Goal: Task Accomplishment & Management: Manage account settings

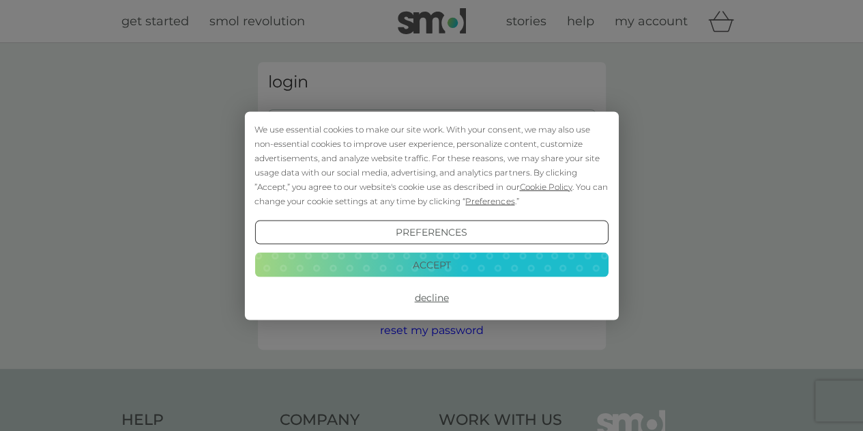
click at [423, 265] on button "Accept" at bounding box center [430, 264] width 353 height 25
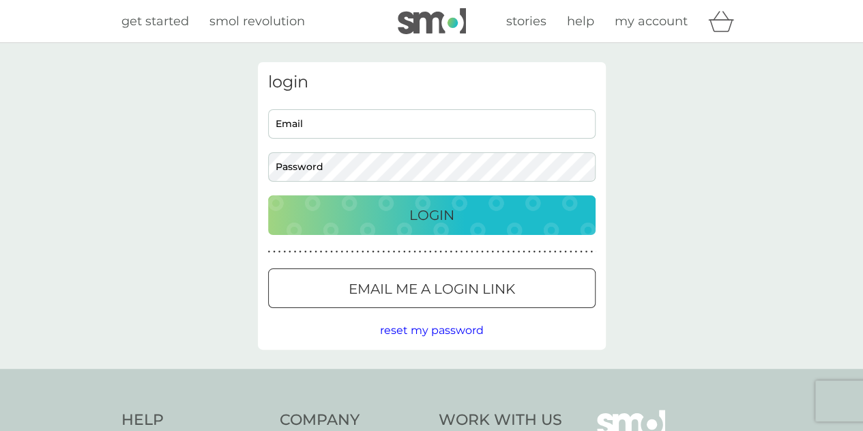
click at [366, 130] on input "Email" at bounding box center [431, 123] width 327 height 29
click at [417, 283] on div at bounding box center [431, 289] width 49 height 14
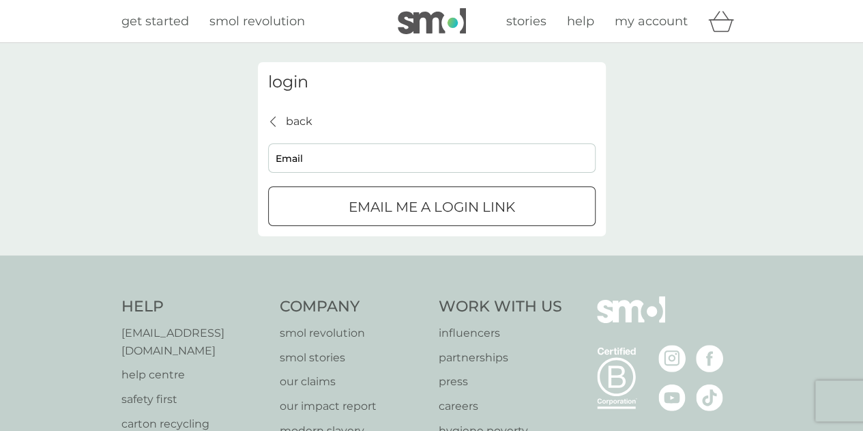
click at [325, 159] on input "Email" at bounding box center [431, 157] width 327 height 29
type input "rachelle.angeline@gmail.com"
click button "Email me a login link" at bounding box center [431, 206] width 327 height 40
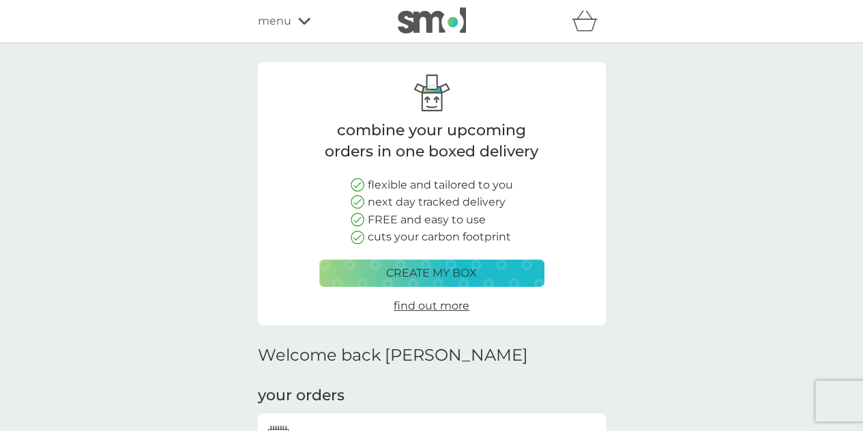
scroll to position [329, 0]
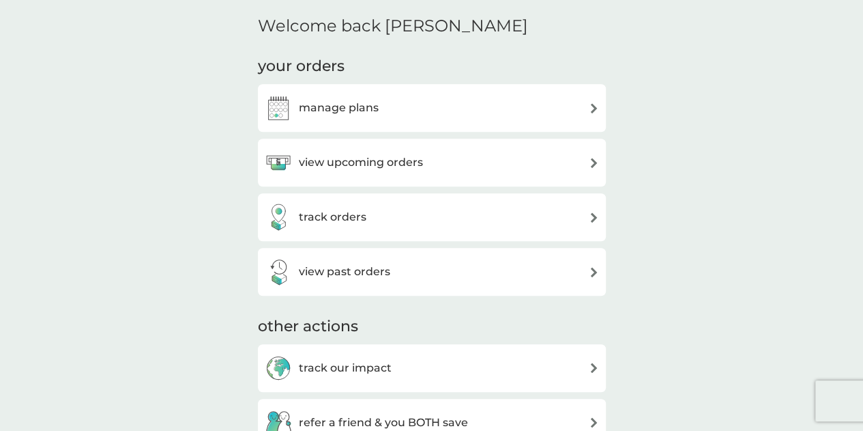
click at [379, 105] on div "manage plans" at bounding box center [432, 107] width 334 height 27
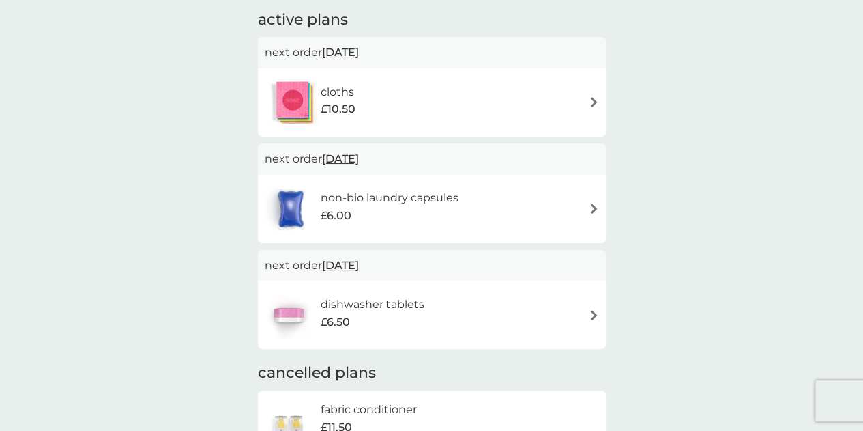
scroll to position [235, 0]
click at [529, 320] on div "dishwasher tablets £6.50" at bounding box center [432, 314] width 334 height 48
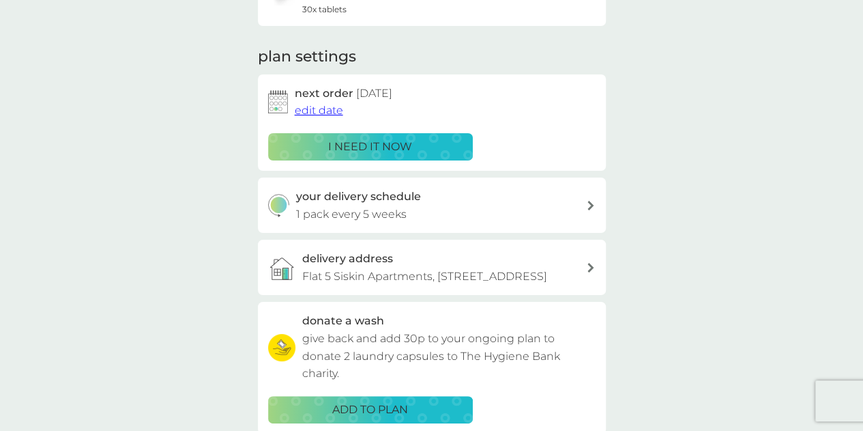
scroll to position [158, 0]
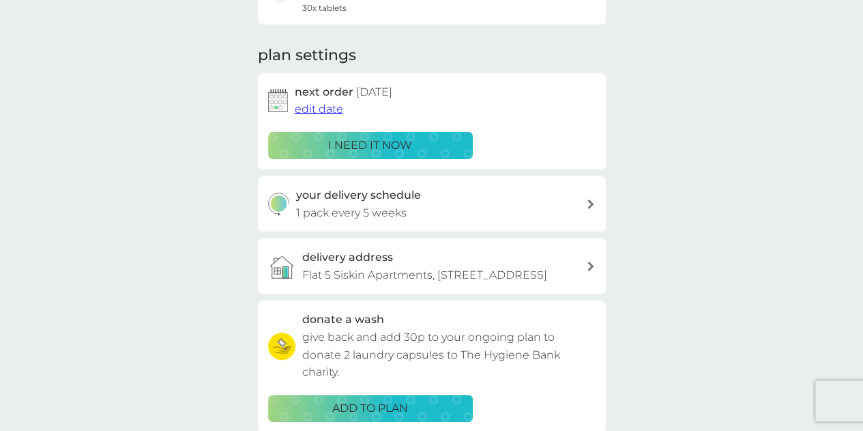
click at [312, 111] on span "edit date" at bounding box center [319, 108] width 48 height 13
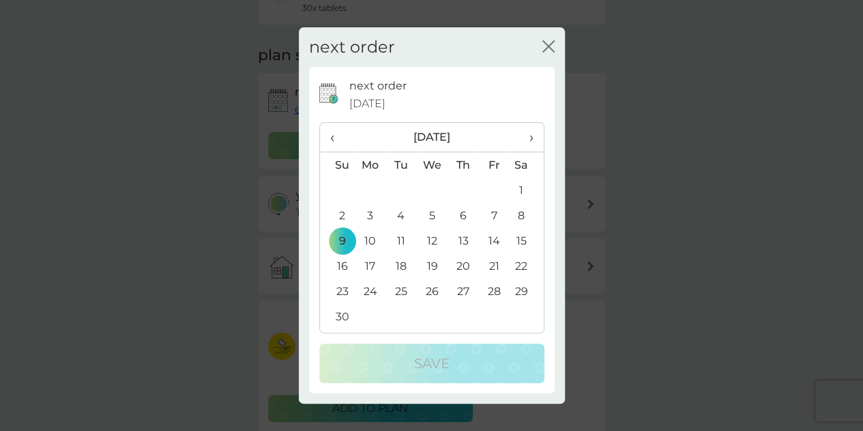
click at [531, 142] on span "›" at bounding box center [526, 137] width 14 height 29
click at [340, 215] on td "7" at bounding box center [337, 215] width 35 height 25
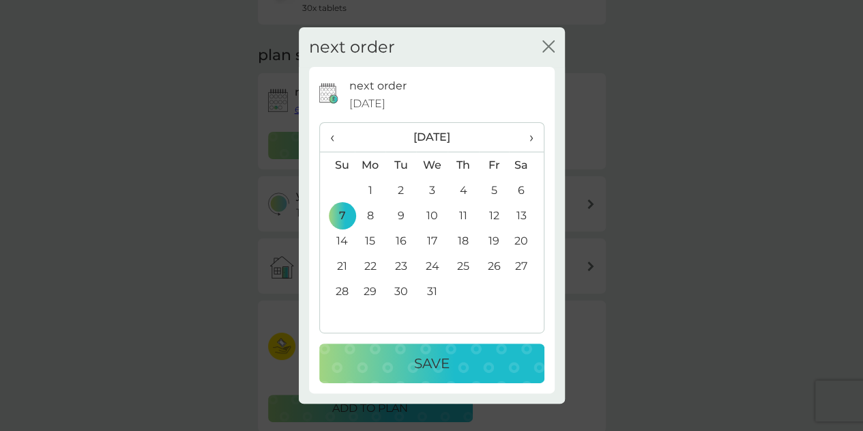
click at [427, 363] on p "Save" at bounding box center [431, 363] width 35 height 22
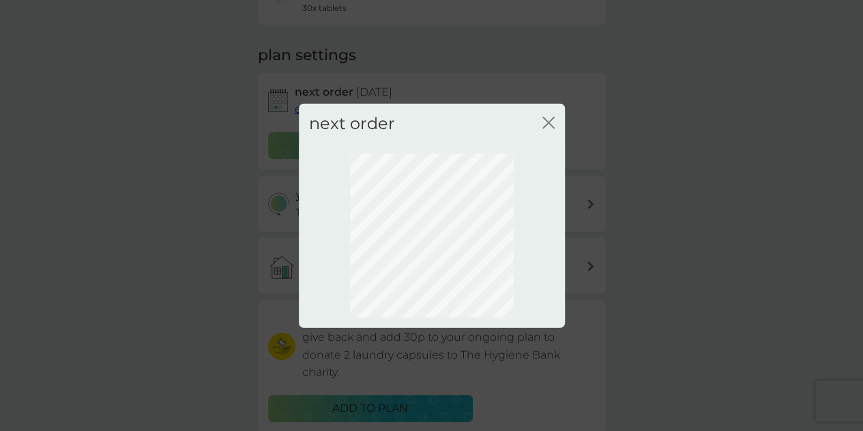
scroll to position [141, 0]
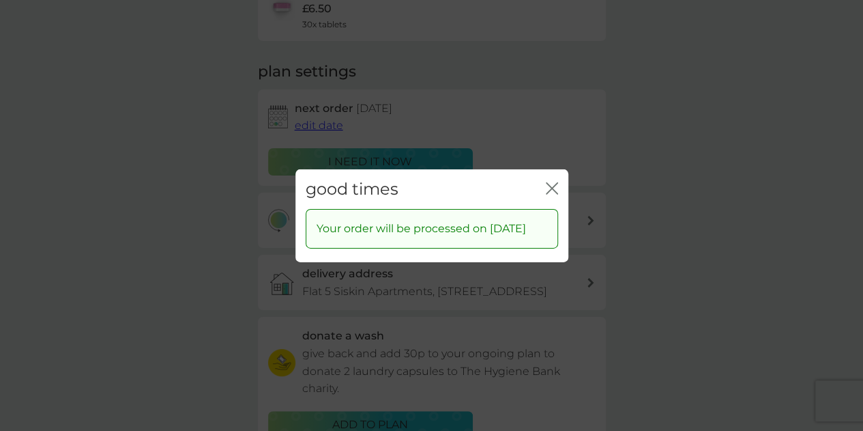
click at [552, 182] on icon "close" at bounding box center [554, 187] width 5 height 11
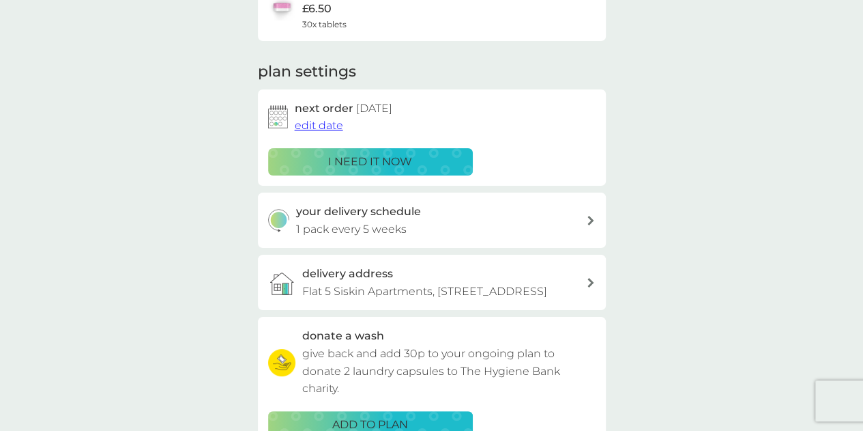
click at [460, 220] on div "your delivery schedule 1 pack every 5 weeks" at bounding box center [441, 220] width 290 height 35
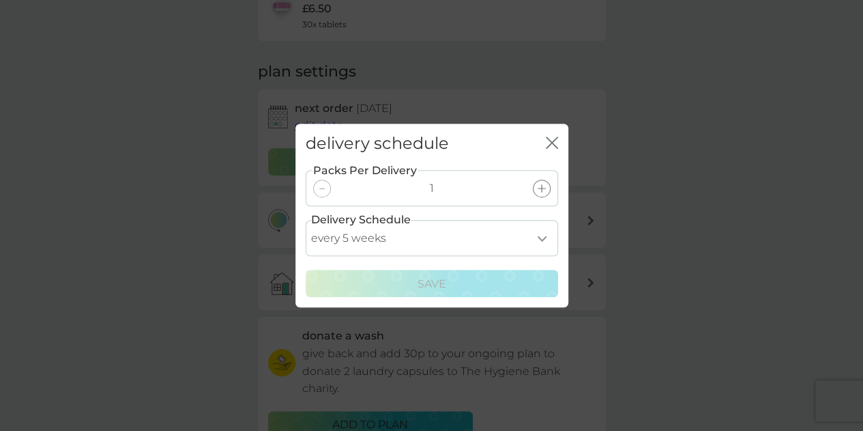
click at [541, 188] on icon at bounding box center [542, 188] width 8 height 8
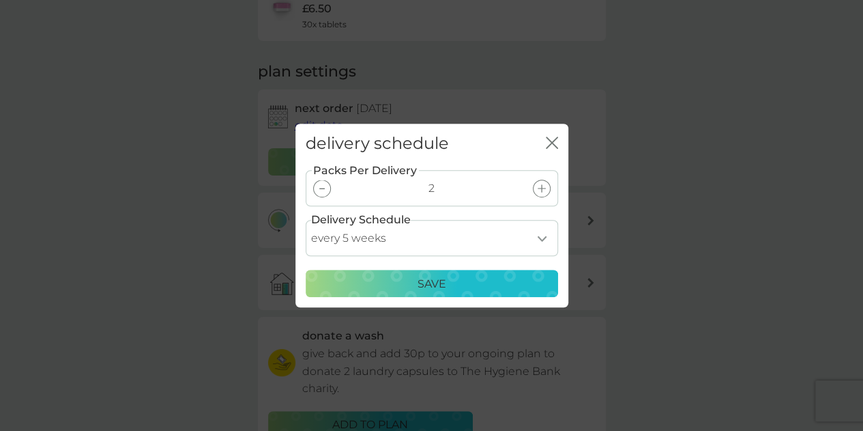
click at [322, 188] on icon at bounding box center [321, 188] width 5 height 1
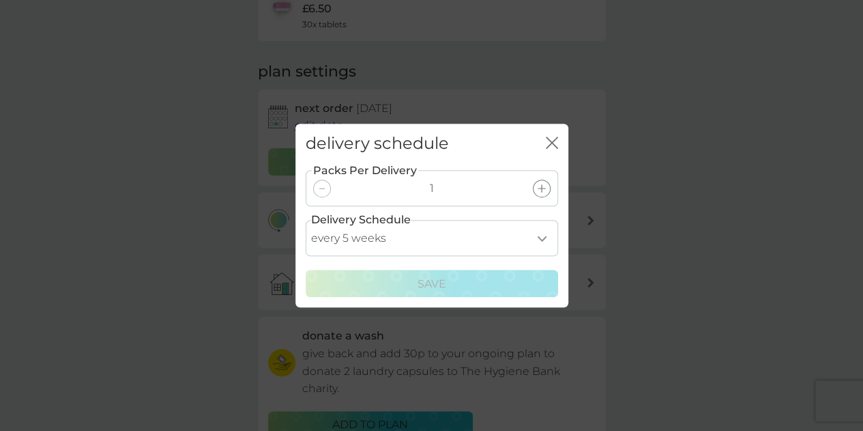
click at [460, 250] on select "every 1 week every 2 weeks every 3 weeks every 4 weeks every 5 weeks every 6 we…" at bounding box center [432, 238] width 252 height 36
select select "49"
click at [306, 220] on select "every 1 week every 2 weeks every 3 weeks every 4 weeks every 5 weeks every 6 we…" at bounding box center [432, 238] width 252 height 36
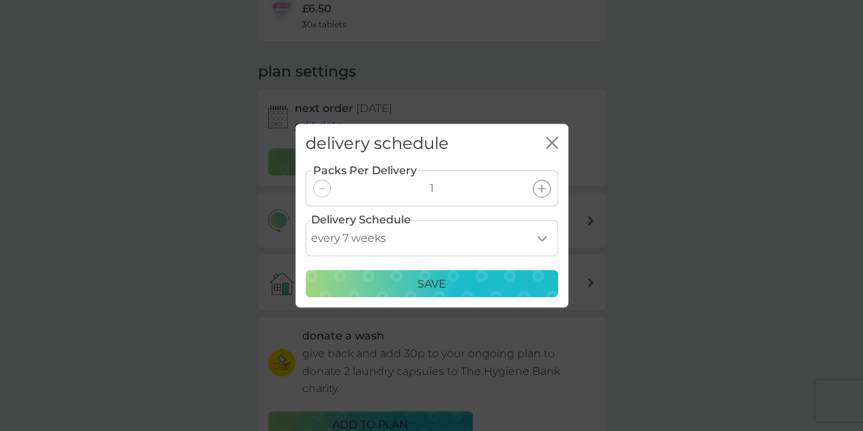
click at [402, 295] on button "Save" at bounding box center [432, 282] width 252 height 27
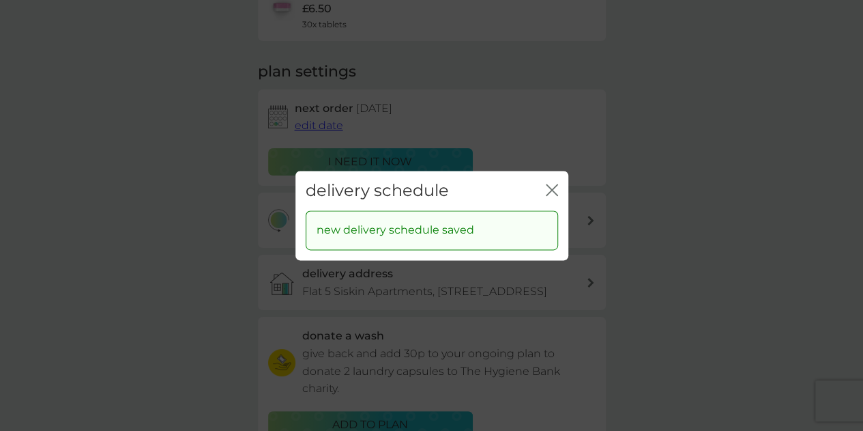
click at [550, 190] on icon "close" at bounding box center [552, 190] width 12 height 12
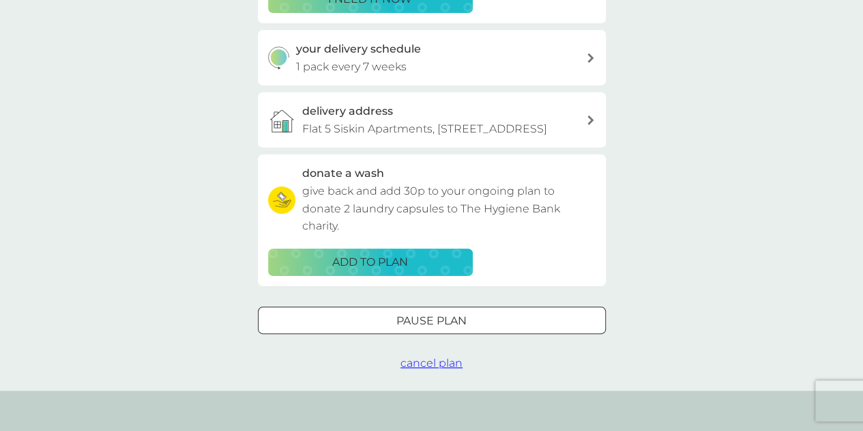
scroll to position [0, 0]
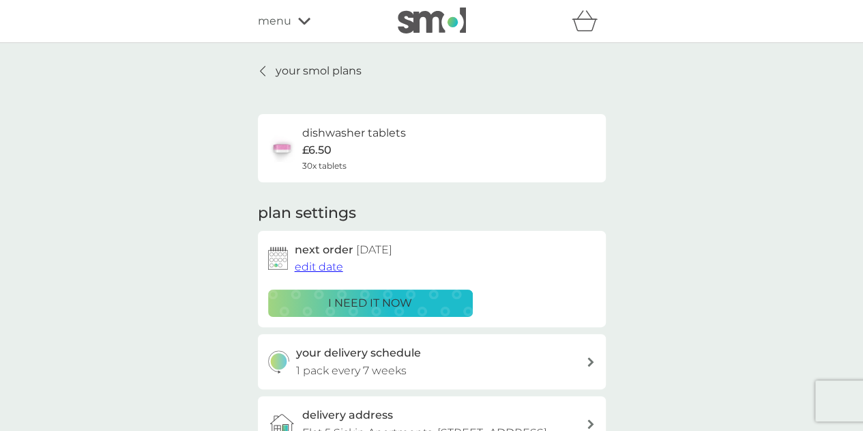
click at [294, 22] on div "menu" at bounding box center [316, 21] width 116 height 18
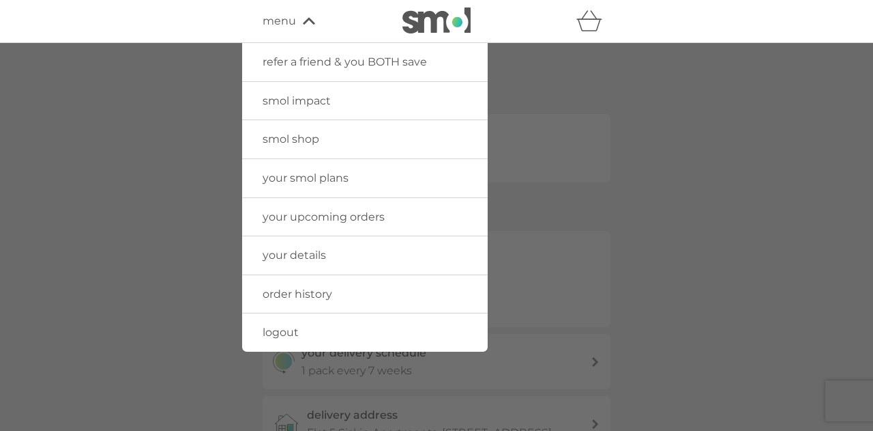
click at [294, 22] on span "menu" at bounding box center [279, 21] width 33 height 18
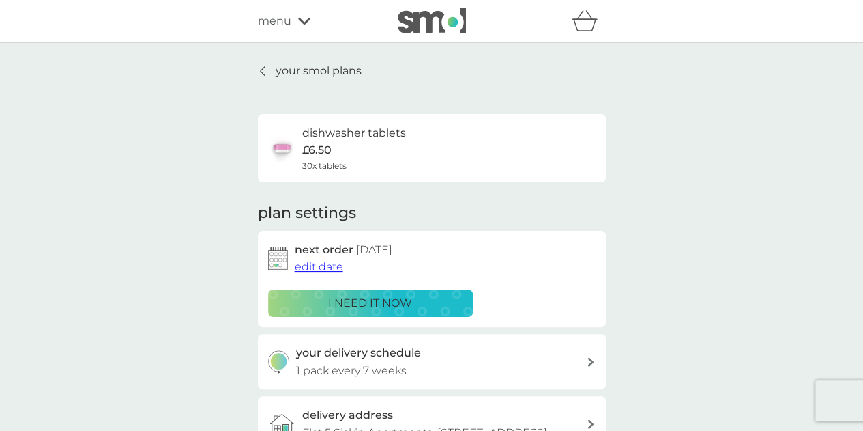
click at [299, 78] on p "your smol plans" at bounding box center [319, 71] width 86 height 18
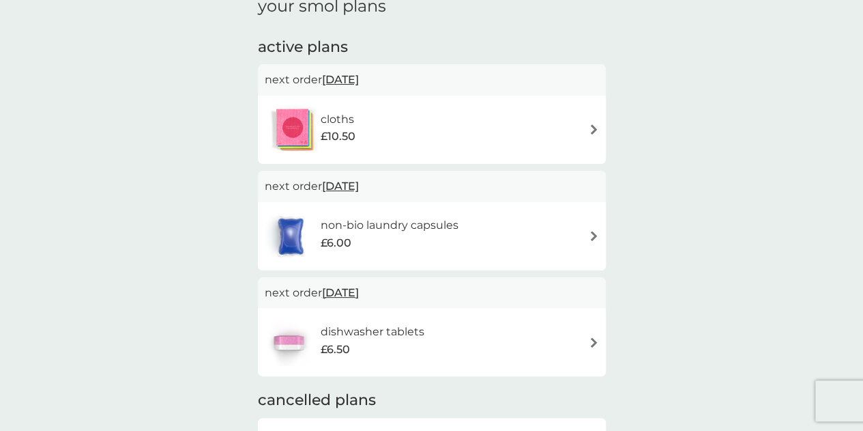
scroll to position [218, 0]
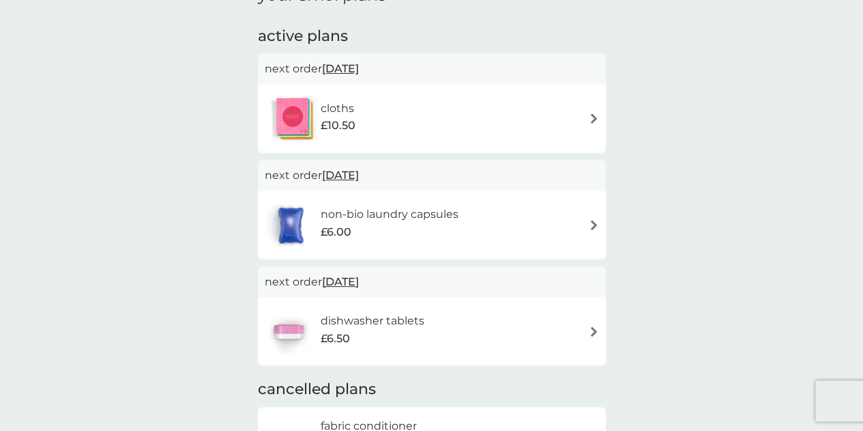
click at [378, 109] on div "cloths £10.50" at bounding box center [432, 119] width 334 height 48
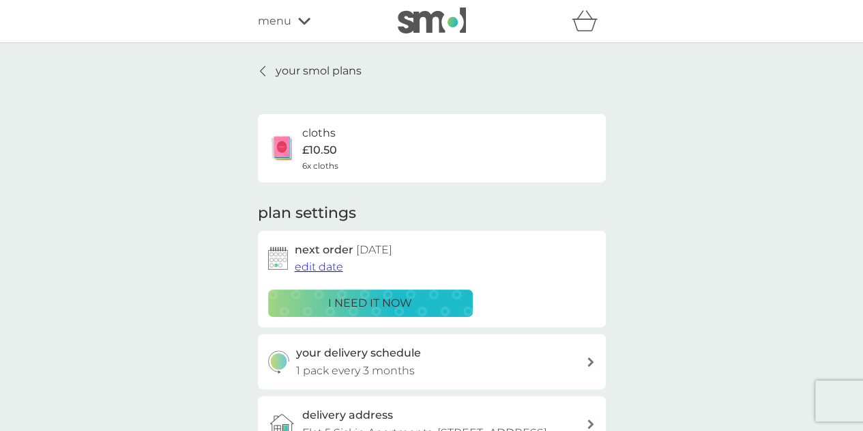
click at [331, 261] on span "edit date" at bounding box center [319, 266] width 48 height 13
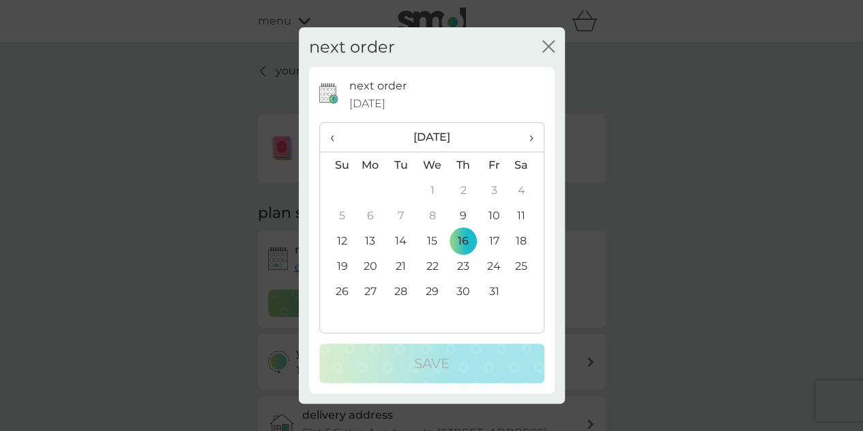
click at [530, 143] on span "›" at bounding box center [526, 137] width 14 height 29
click at [534, 139] on th "›" at bounding box center [526, 137] width 34 height 29
click at [343, 211] on td "7" at bounding box center [337, 215] width 35 height 25
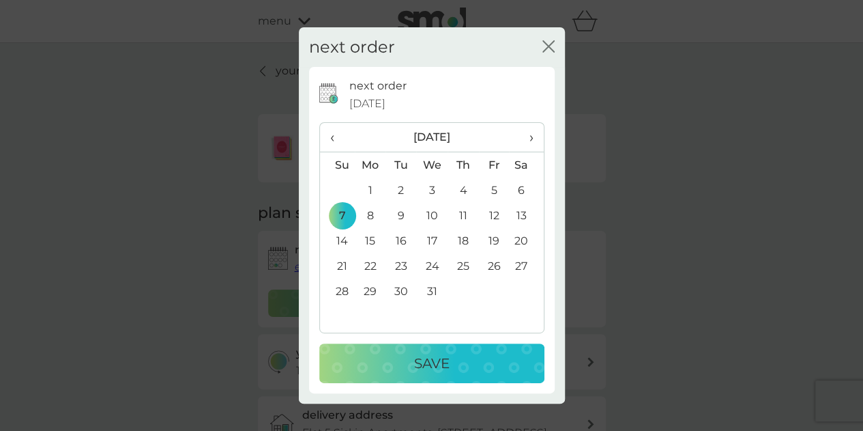
click at [389, 365] on div "Save" at bounding box center [432, 363] width 198 height 22
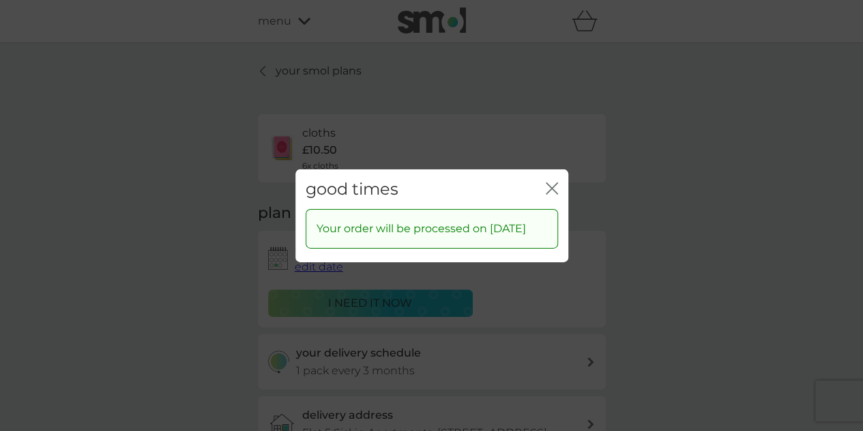
click at [553, 181] on icon "close" at bounding box center [552, 187] width 12 height 12
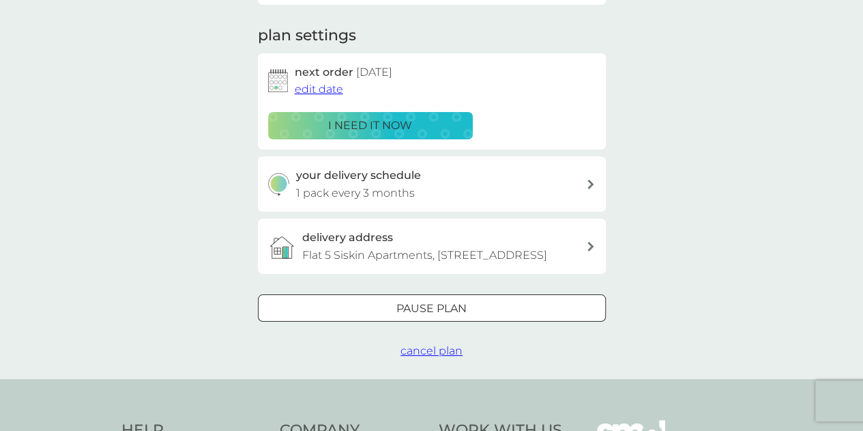
scroll to position [180, 0]
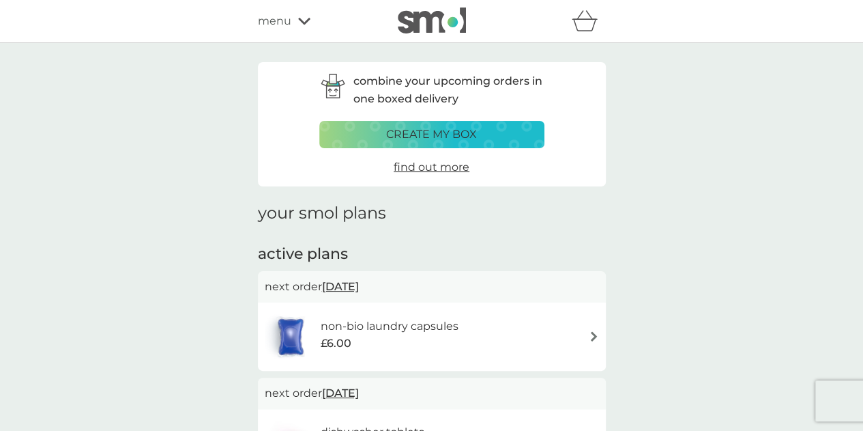
click at [295, 23] on div "menu" at bounding box center [316, 21] width 116 height 18
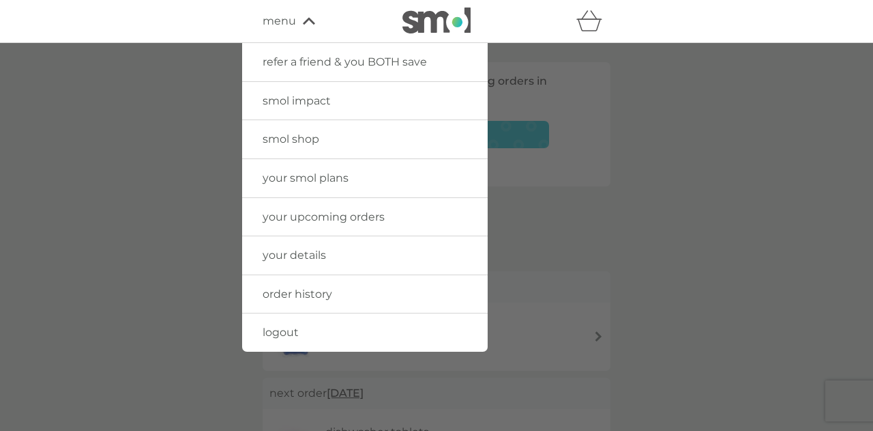
click at [335, 151] on link "smol shop" at bounding box center [365, 139] width 246 height 38
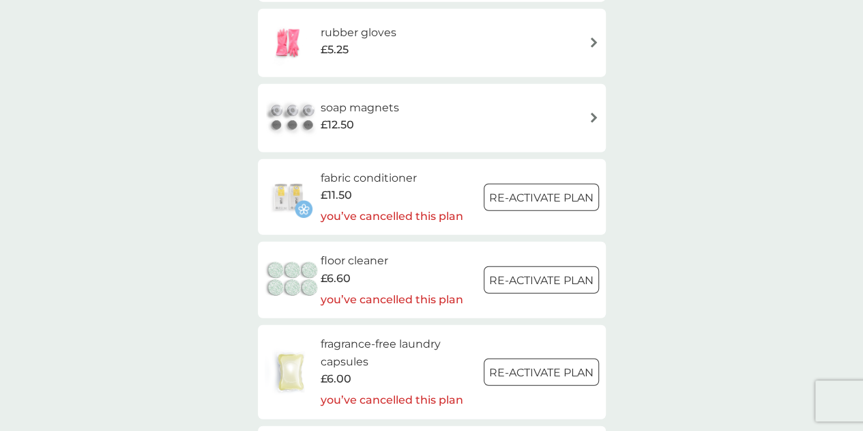
scroll to position [1637, 0]
